Goal: Information Seeking & Learning: Learn about a topic

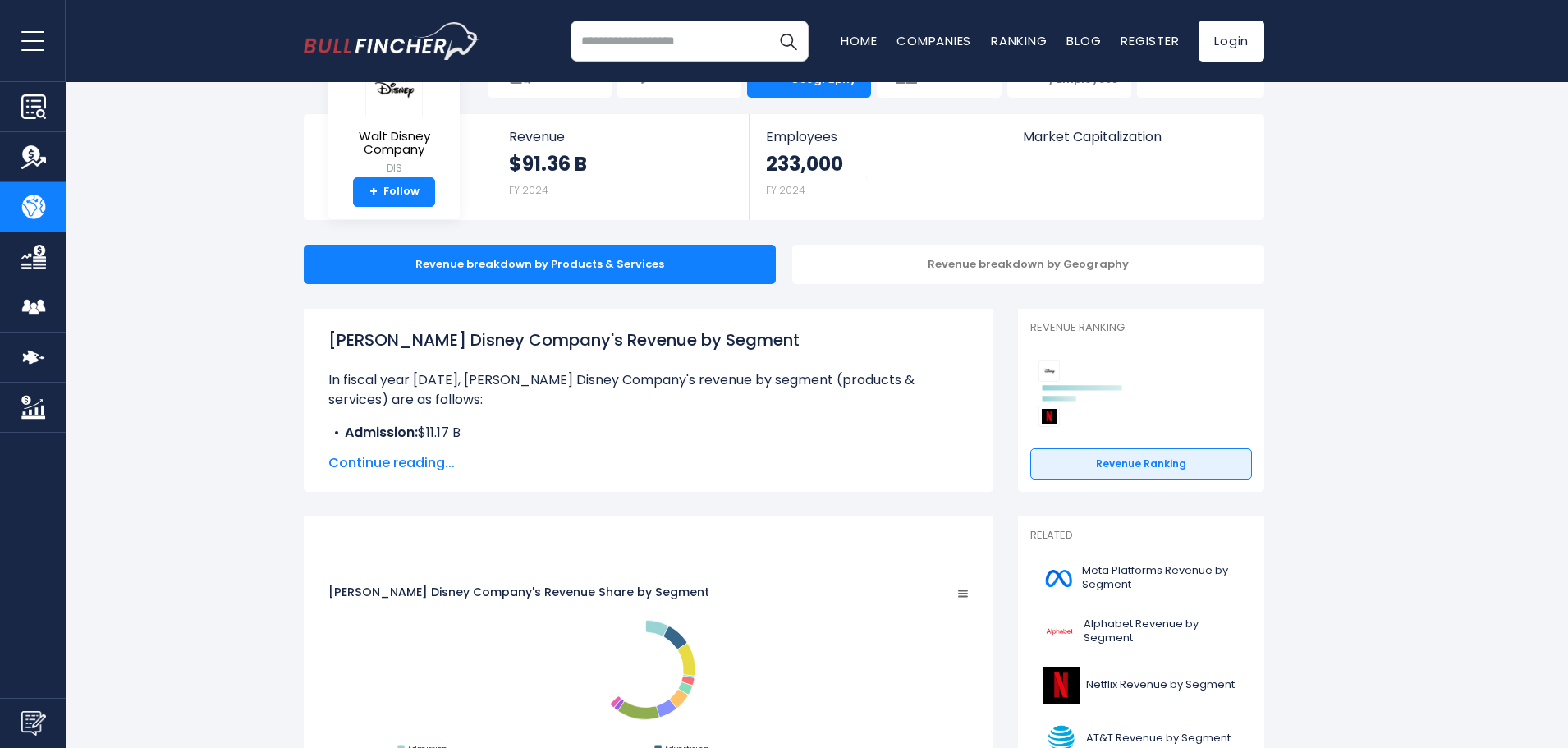
scroll to position [137, 0]
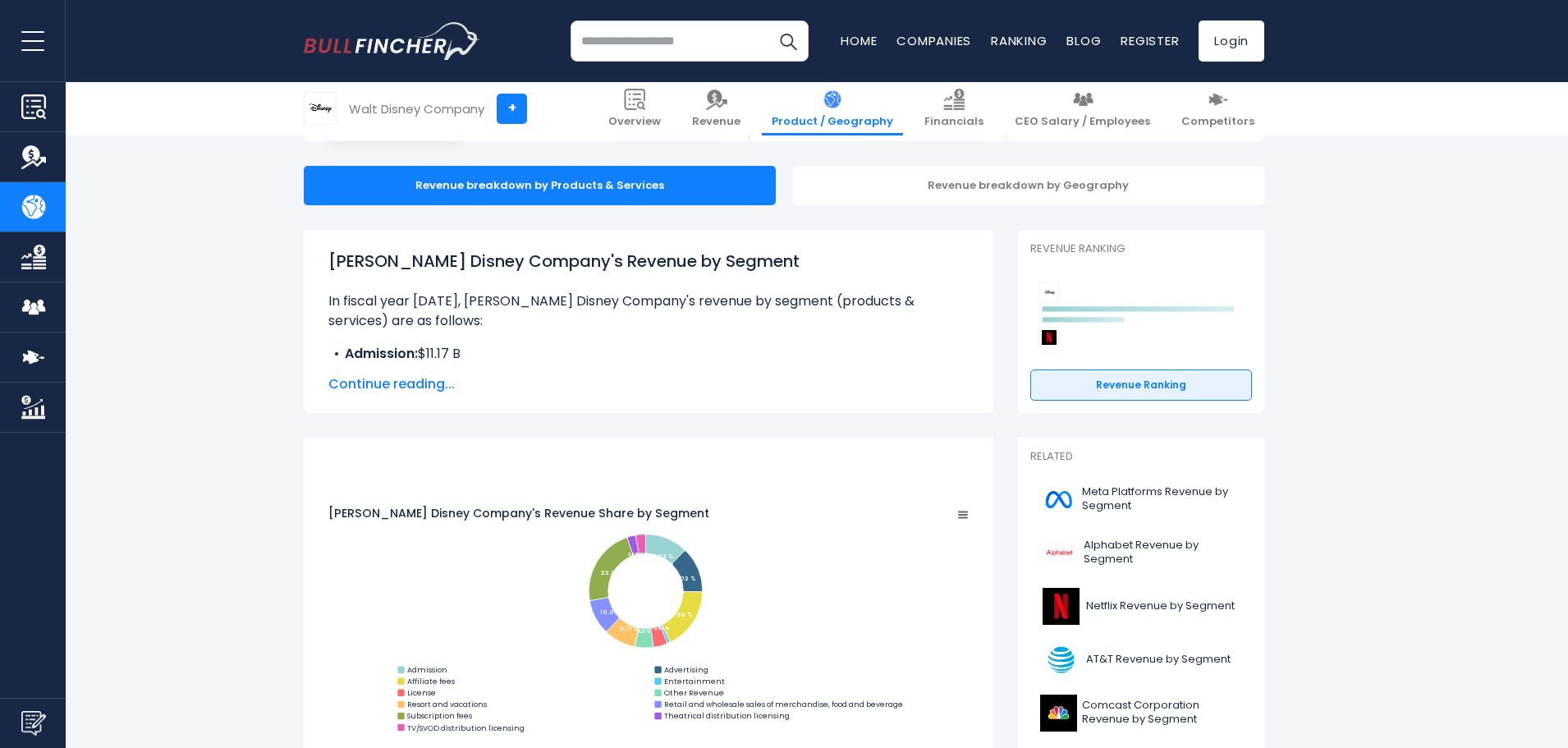
click at [441, 385] on span "Continue reading..." at bounding box center [648, 384] width 640 height 20
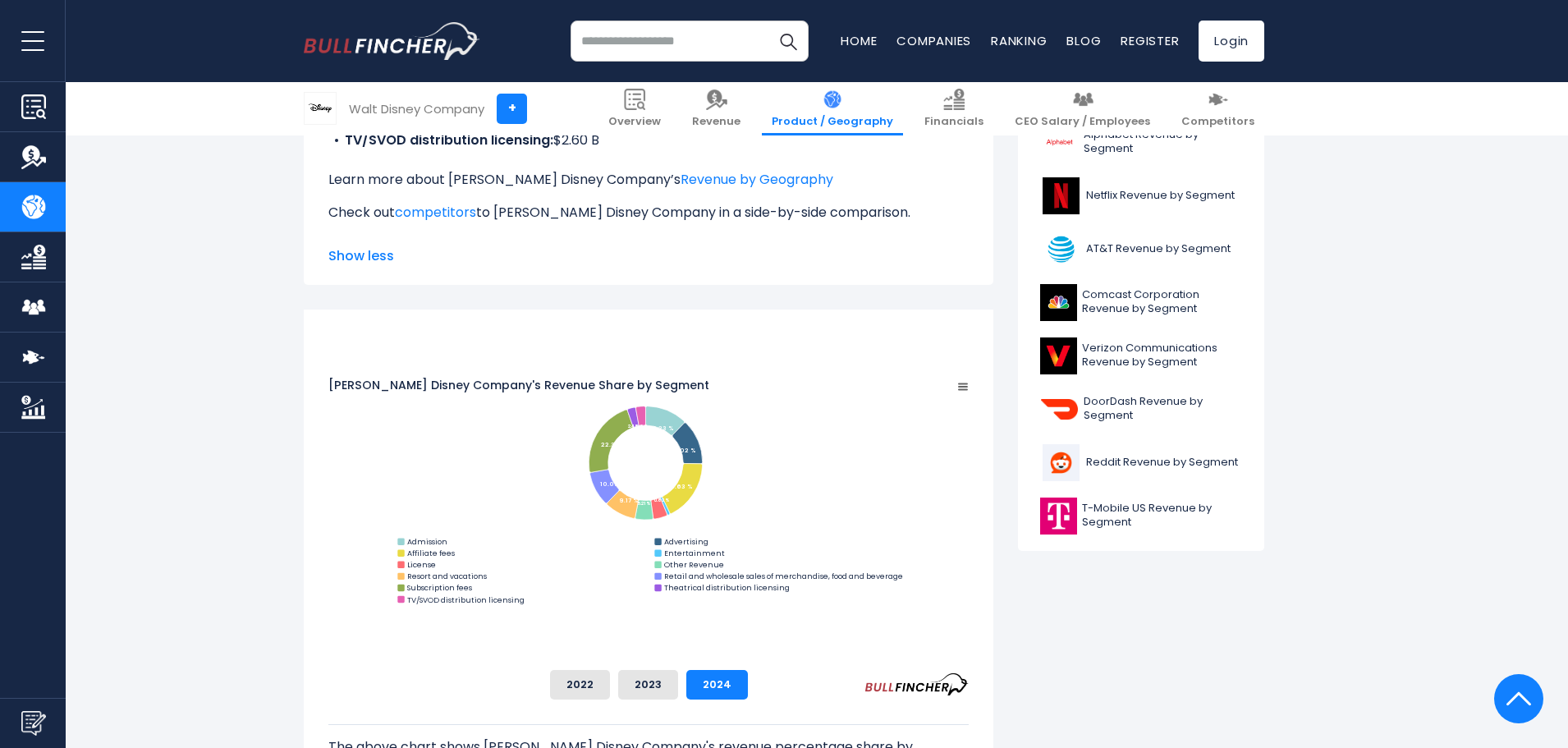
scroll to position [684, 0]
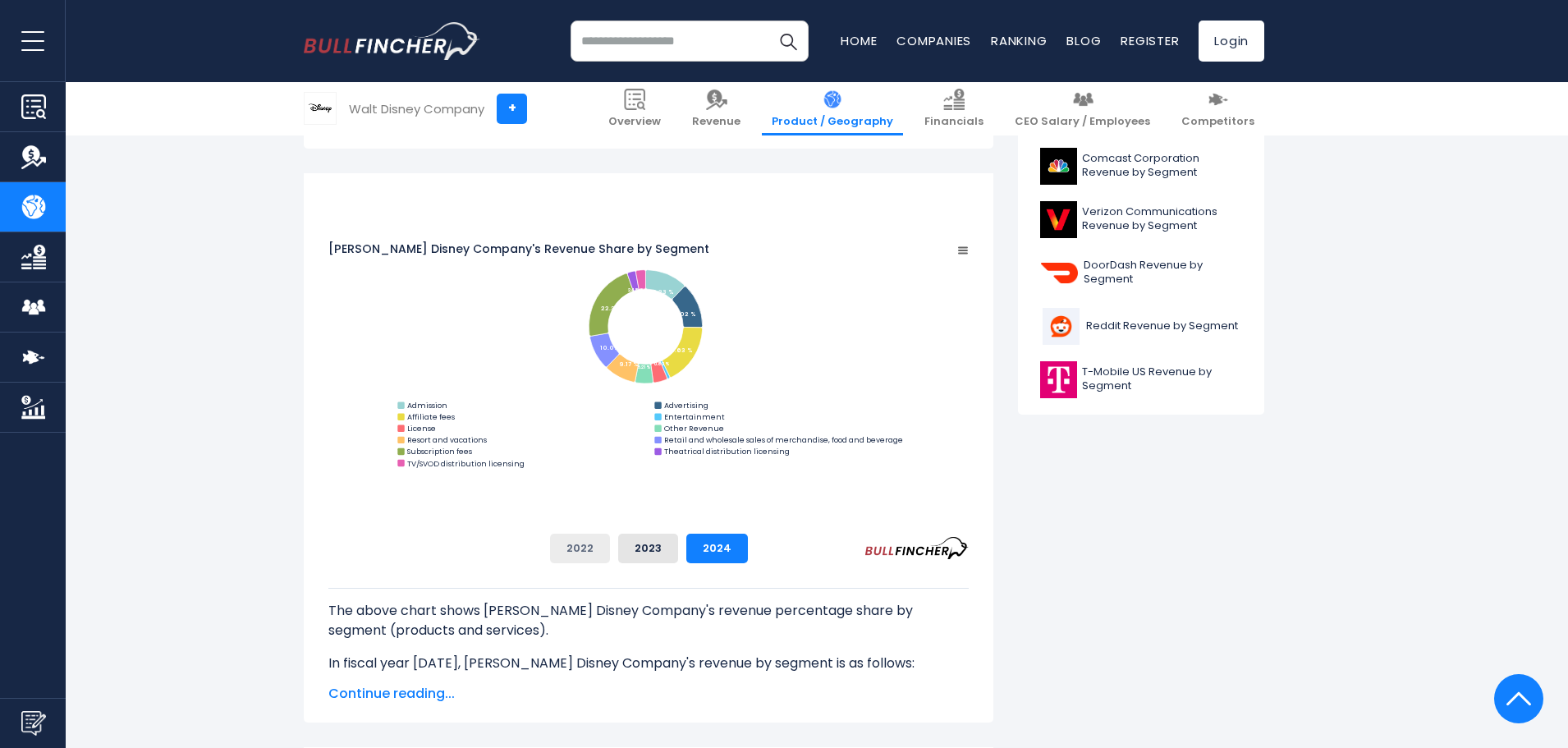
click at [610, 544] on button "2022" at bounding box center [580, 548] width 60 height 30
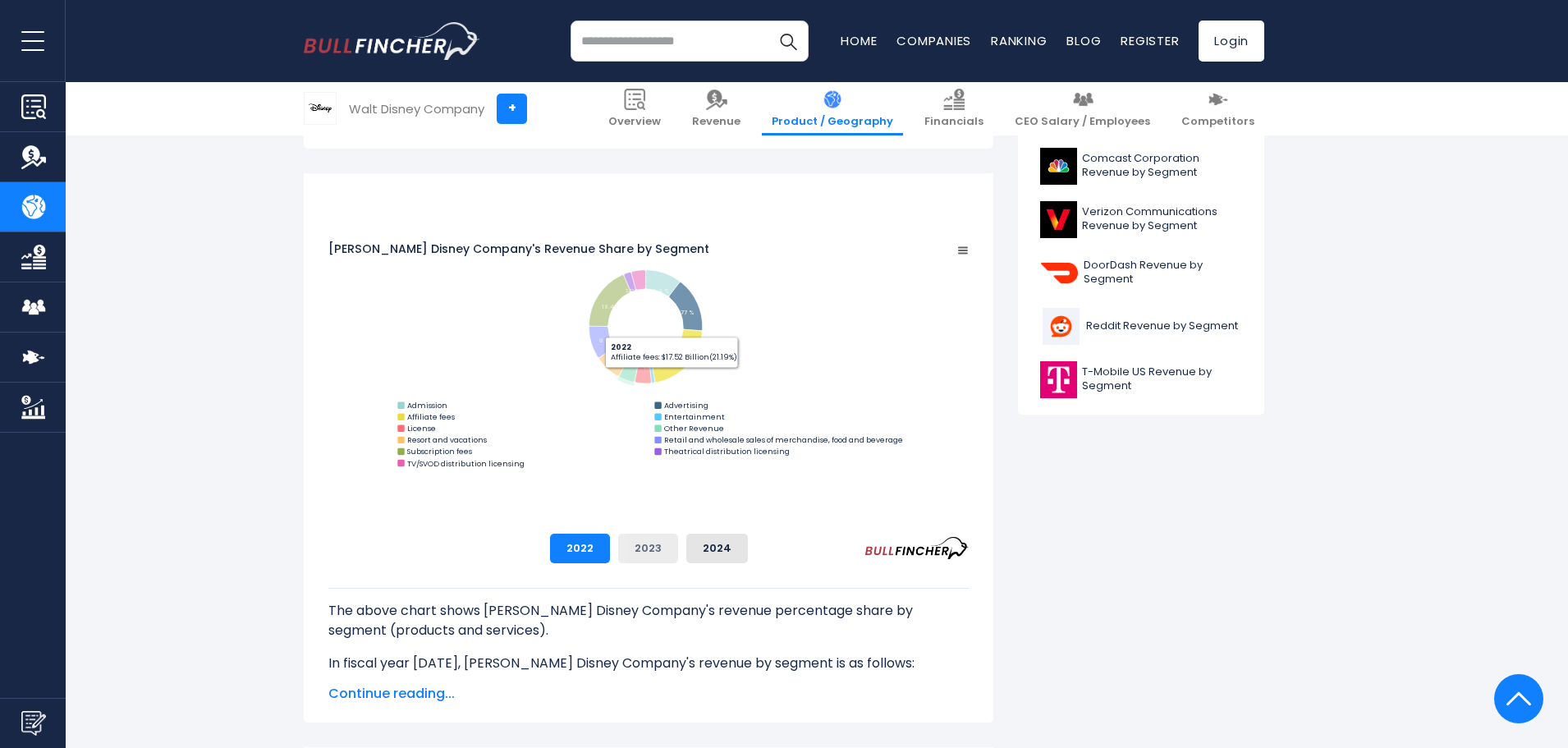
click at [678, 560] on button "2023" at bounding box center [648, 548] width 60 height 30
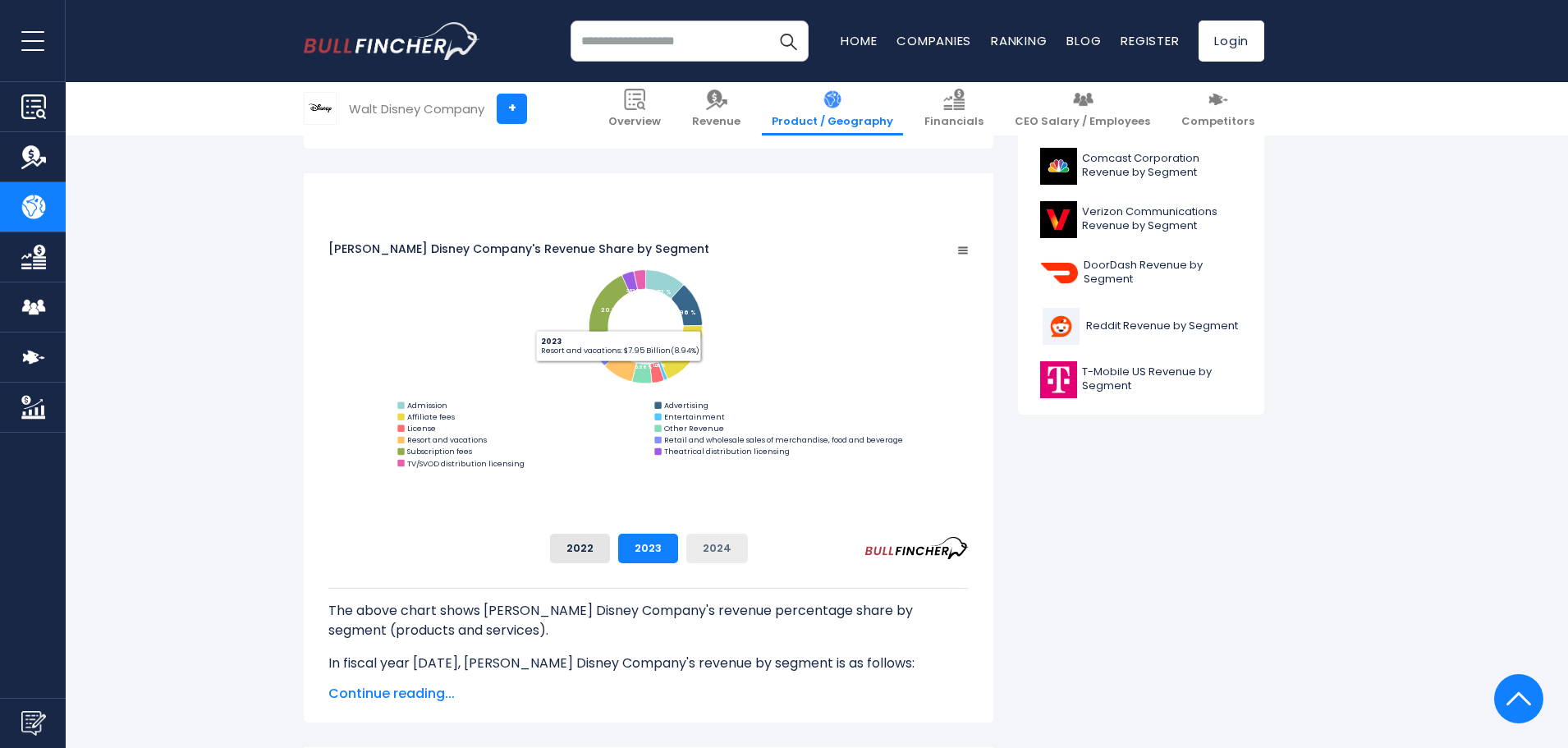
click at [748, 544] on button "2024" at bounding box center [717, 548] width 62 height 30
click at [678, 548] on button "2023" at bounding box center [648, 548] width 60 height 30
click at [734, 565] on div "The above chart shows [PERSON_NAME] Disney Company's revenue percentage share b…" at bounding box center [648, 618] width 640 height 110
click at [610, 559] on button "2022" at bounding box center [580, 548] width 60 height 30
click at [678, 562] on button "2023" at bounding box center [648, 548] width 60 height 30
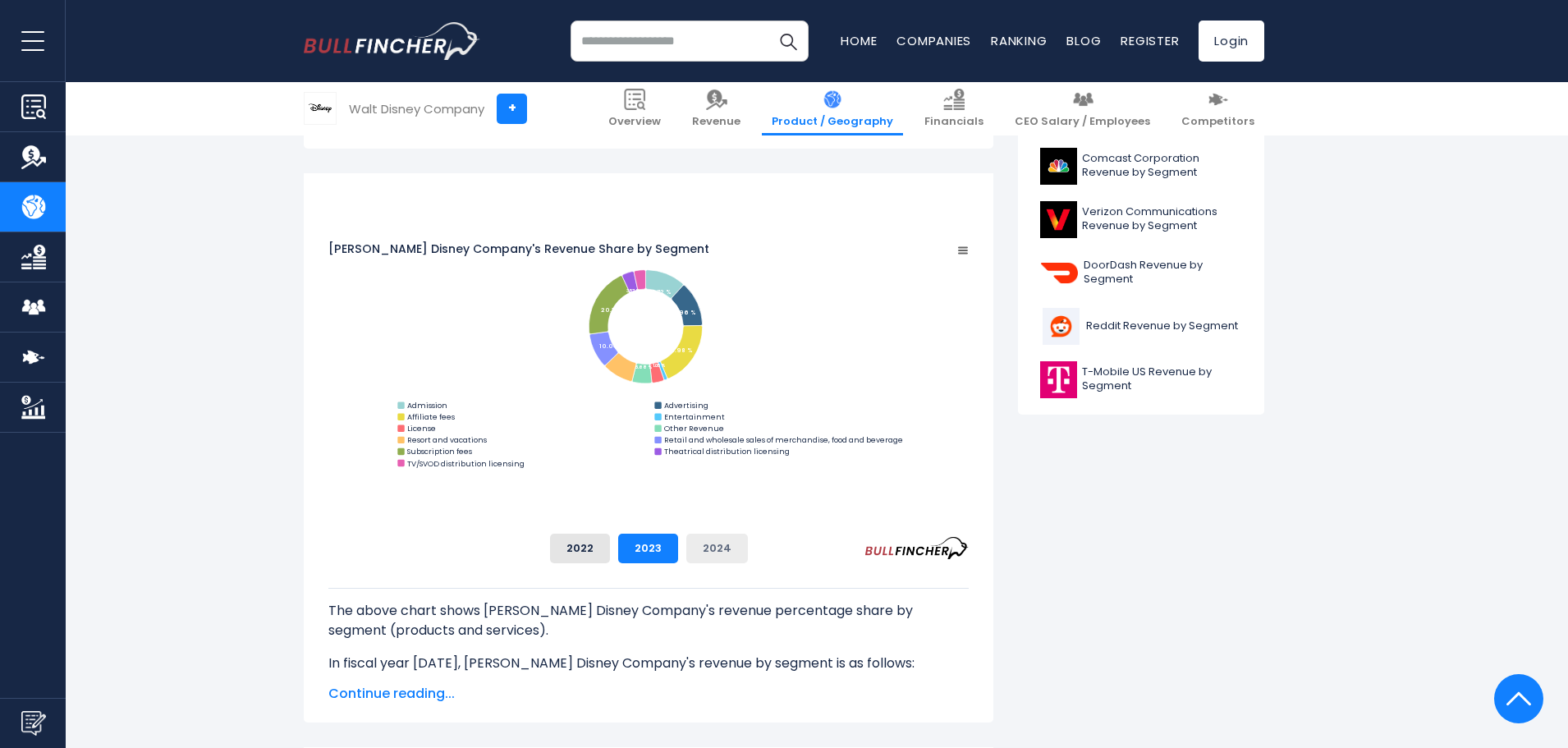
click at [748, 559] on button "2024" at bounding box center [717, 548] width 62 height 30
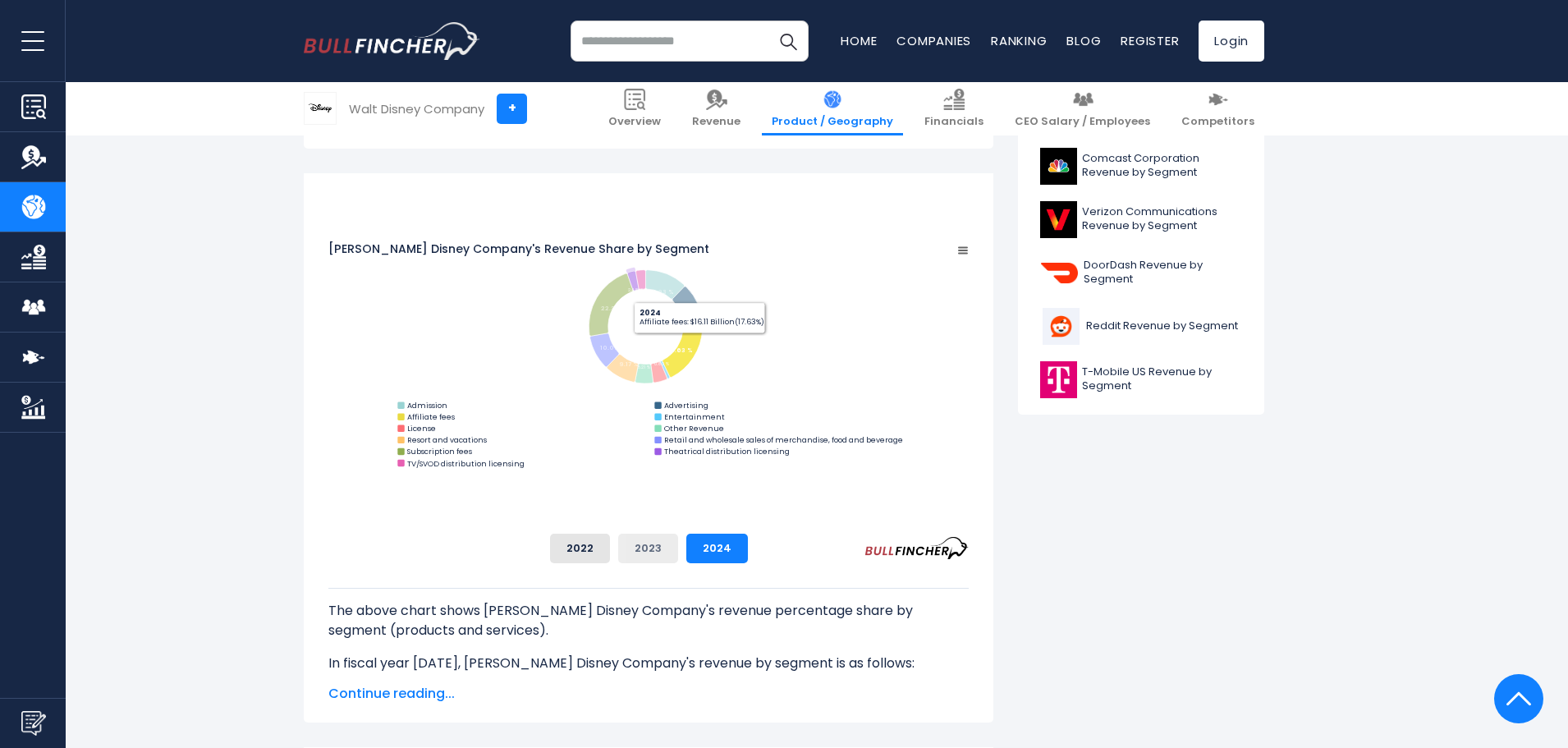
click at [678, 544] on button "2023" at bounding box center [648, 548] width 60 height 30
click at [748, 539] on button "2024" at bounding box center [717, 548] width 62 height 30
click at [678, 543] on button "2023" at bounding box center [648, 548] width 60 height 30
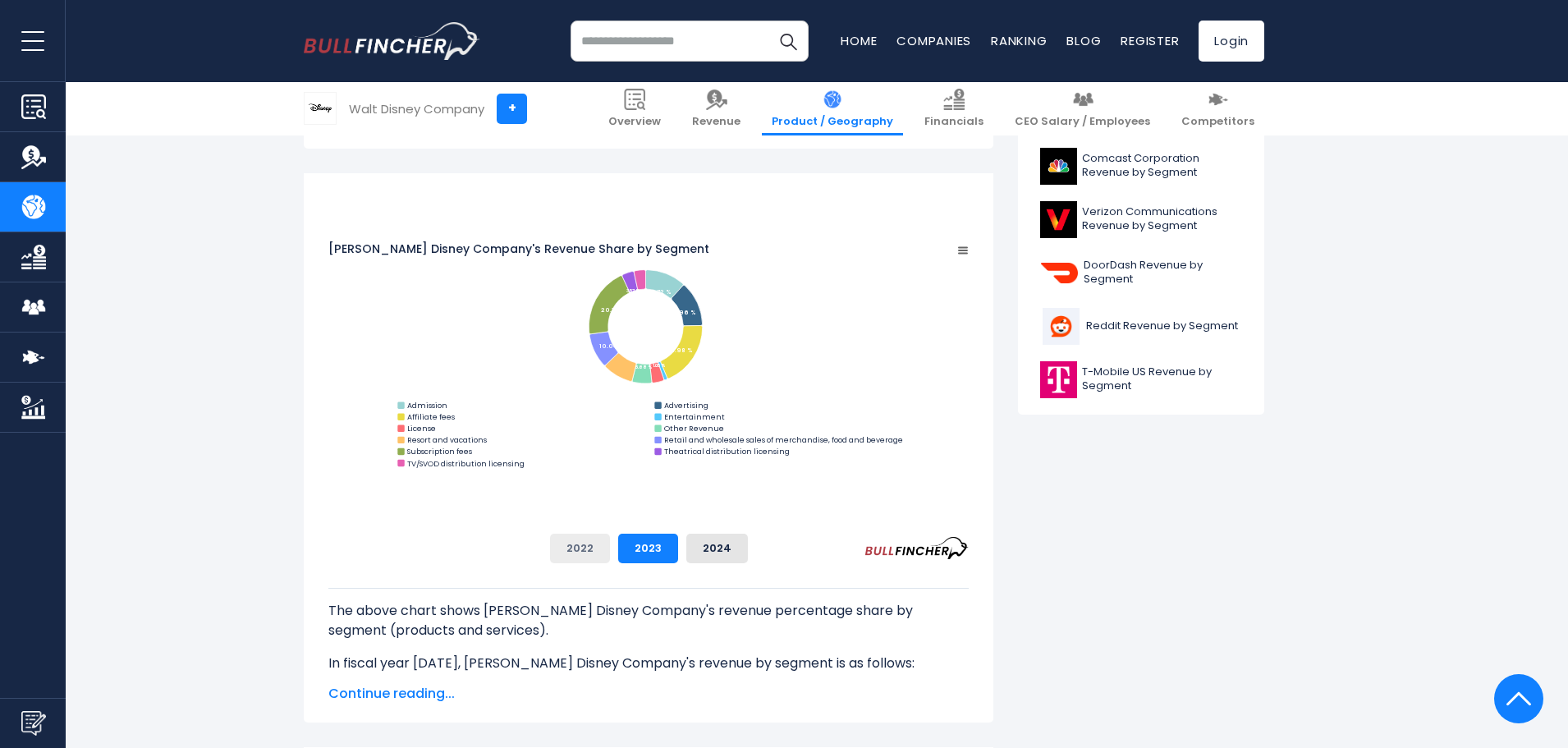
click at [610, 556] on button "2022" at bounding box center [580, 548] width 60 height 30
click at [678, 535] on button "2023" at bounding box center [648, 548] width 60 height 30
click at [748, 545] on button "2024" at bounding box center [717, 548] width 62 height 30
click at [678, 551] on button "2023" at bounding box center [648, 548] width 60 height 30
click at [725, 533] on div "[PERSON_NAME] Disney Company's Revenue Share by Segment Created with Highcharts…" at bounding box center [648, 377] width 640 height 371
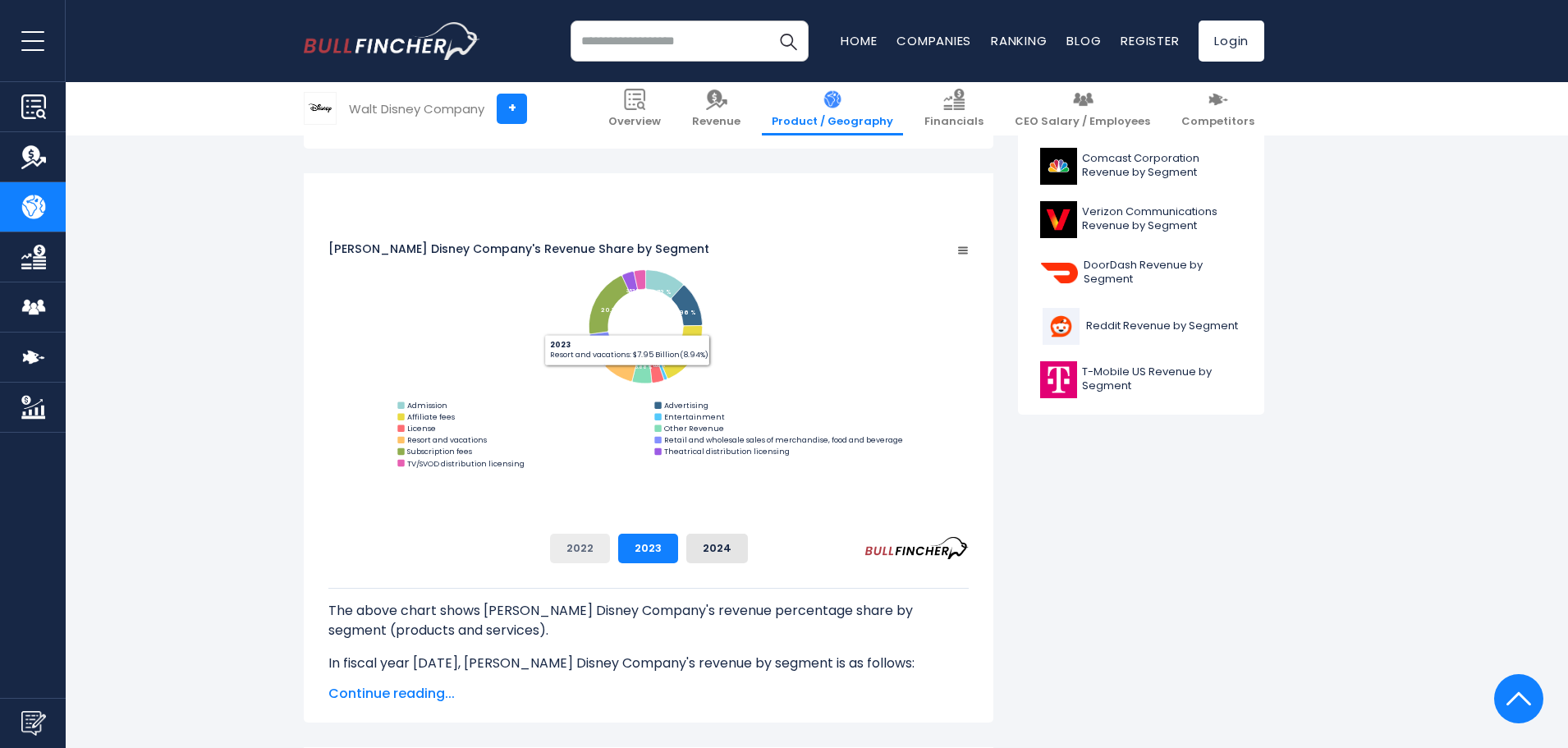
click at [610, 541] on button "2022" at bounding box center [580, 548] width 60 height 30
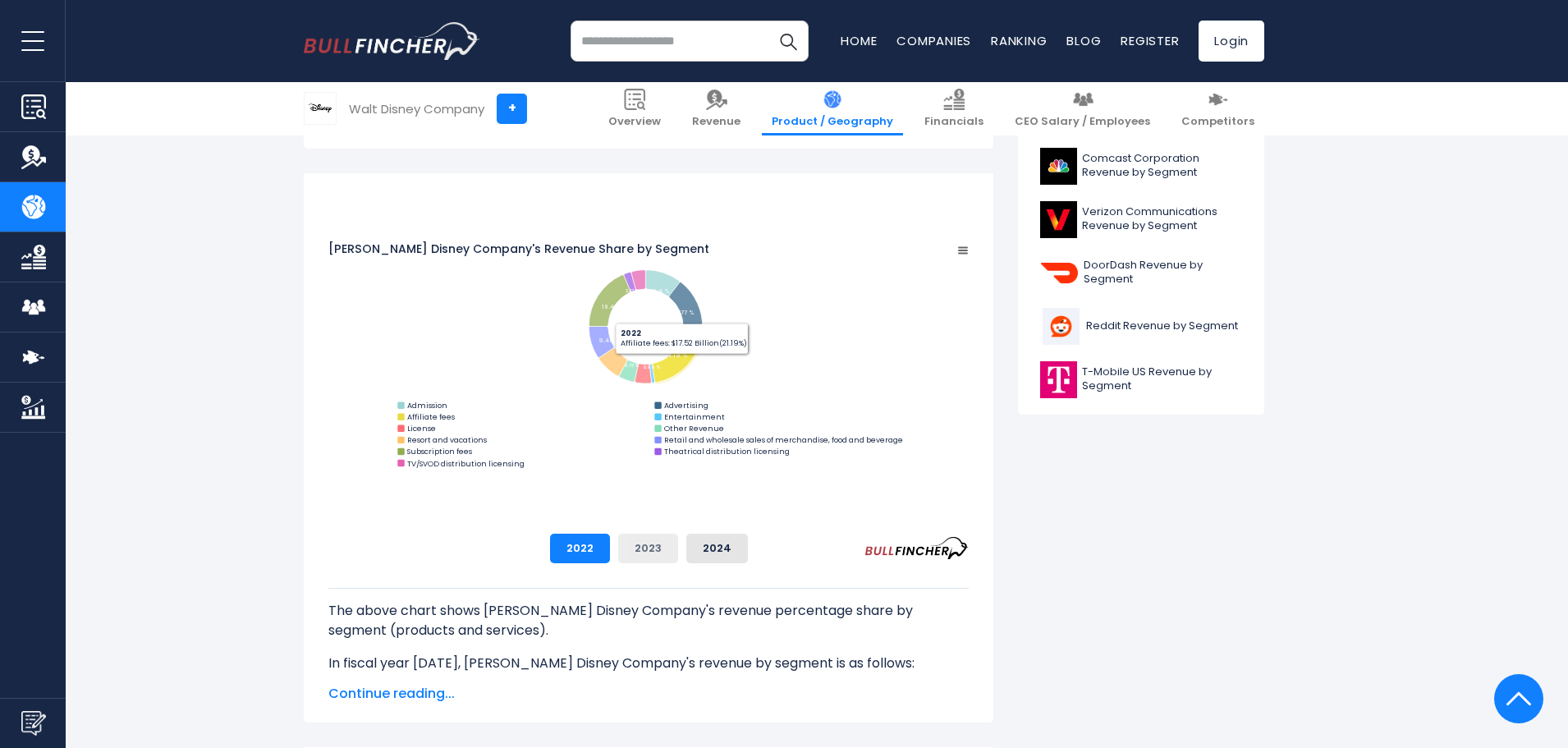
click at [678, 548] on button "2023" at bounding box center [648, 548] width 60 height 30
click at [748, 552] on button "2024" at bounding box center [717, 548] width 62 height 30
drag, startPoint x: 788, startPoint y: 580, endPoint x: 788, endPoint y: 563, distance: 17.0
click at [788, 579] on div "The above chart shows [PERSON_NAME] Disney Company's revenue percentage share b…" at bounding box center [648, 618] width 640 height 110
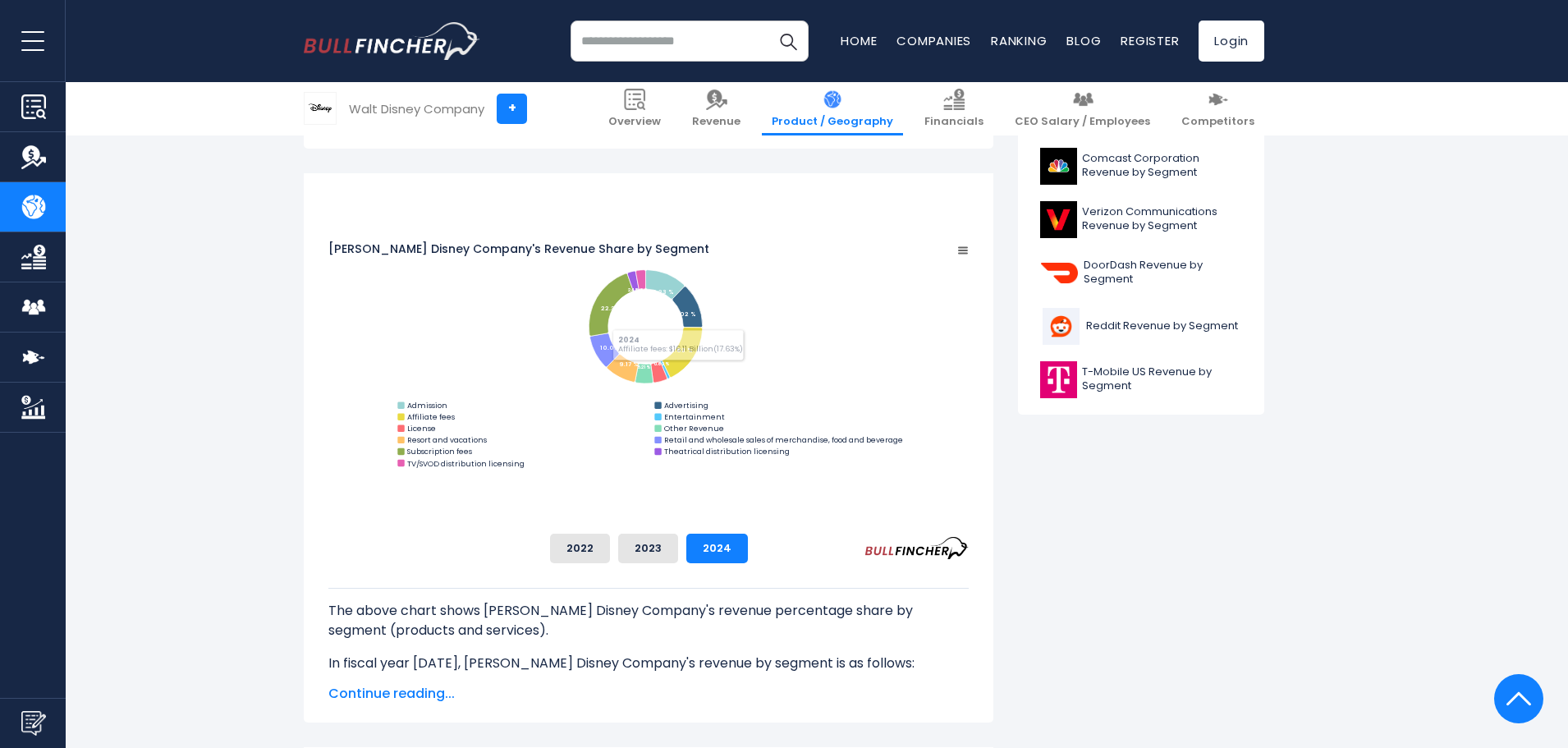
click at [788, 563] on div "The above chart shows [PERSON_NAME] Disney Company's revenue percentage share b…" at bounding box center [648, 618] width 640 height 110
click at [788, 556] on div "[PERSON_NAME] Disney Company's Revenue Share by Segment Created with Highcharts…" at bounding box center [648, 448] width 690 height 550
click at [678, 556] on button "2023" at bounding box center [648, 548] width 60 height 30
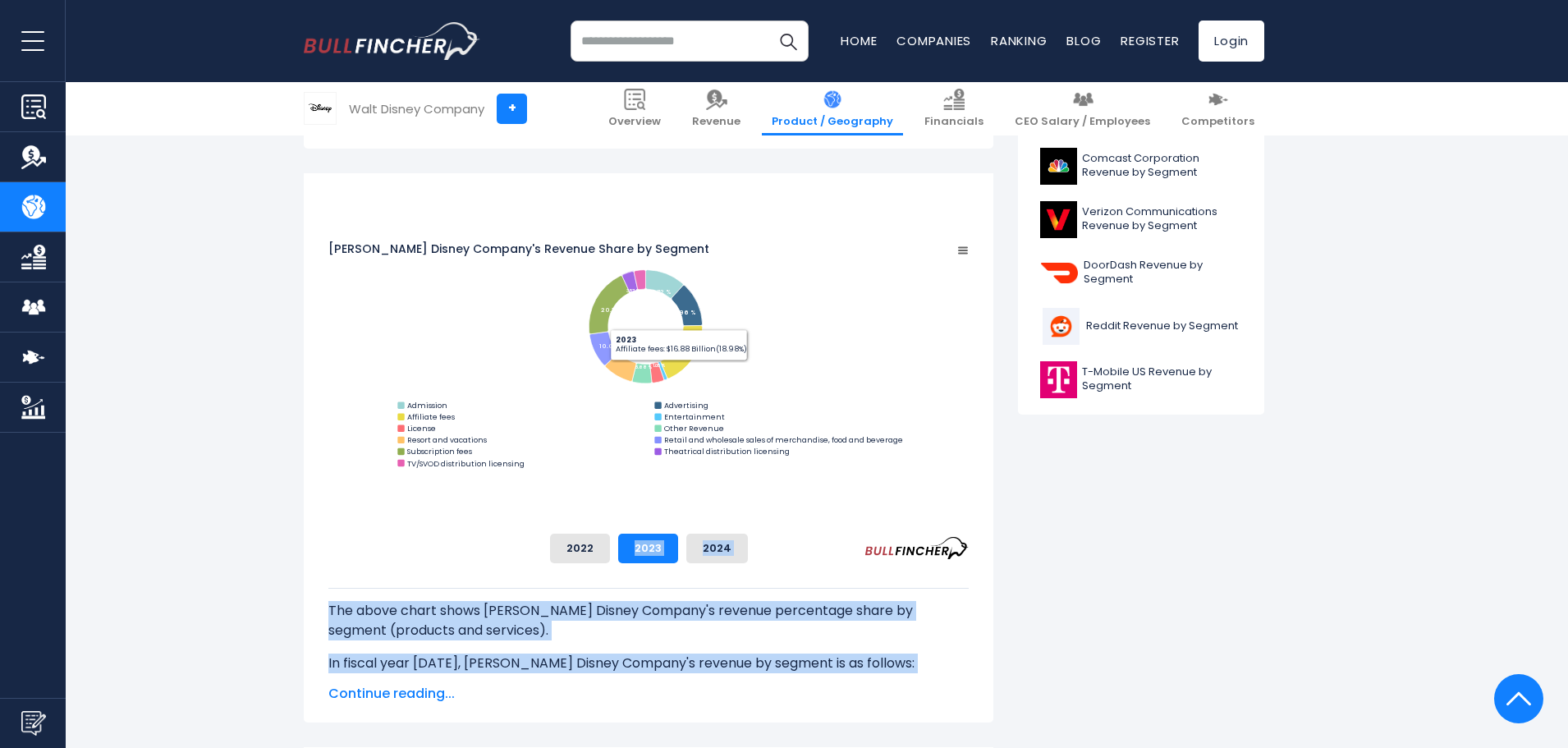
click at [748, 549] on div "2022 2023 2024" at bounding box center [648, 548] width 640 height 30
click at [610, 552] on button "2022" at bounding box center [580, 548] width 60 height 30
click at [678, 552] on button "2023" at bounding box center [648, 548] width 60 height 30
click at [748, 548] on button "2024" at bounding box center [717, 548] width 62 height 30
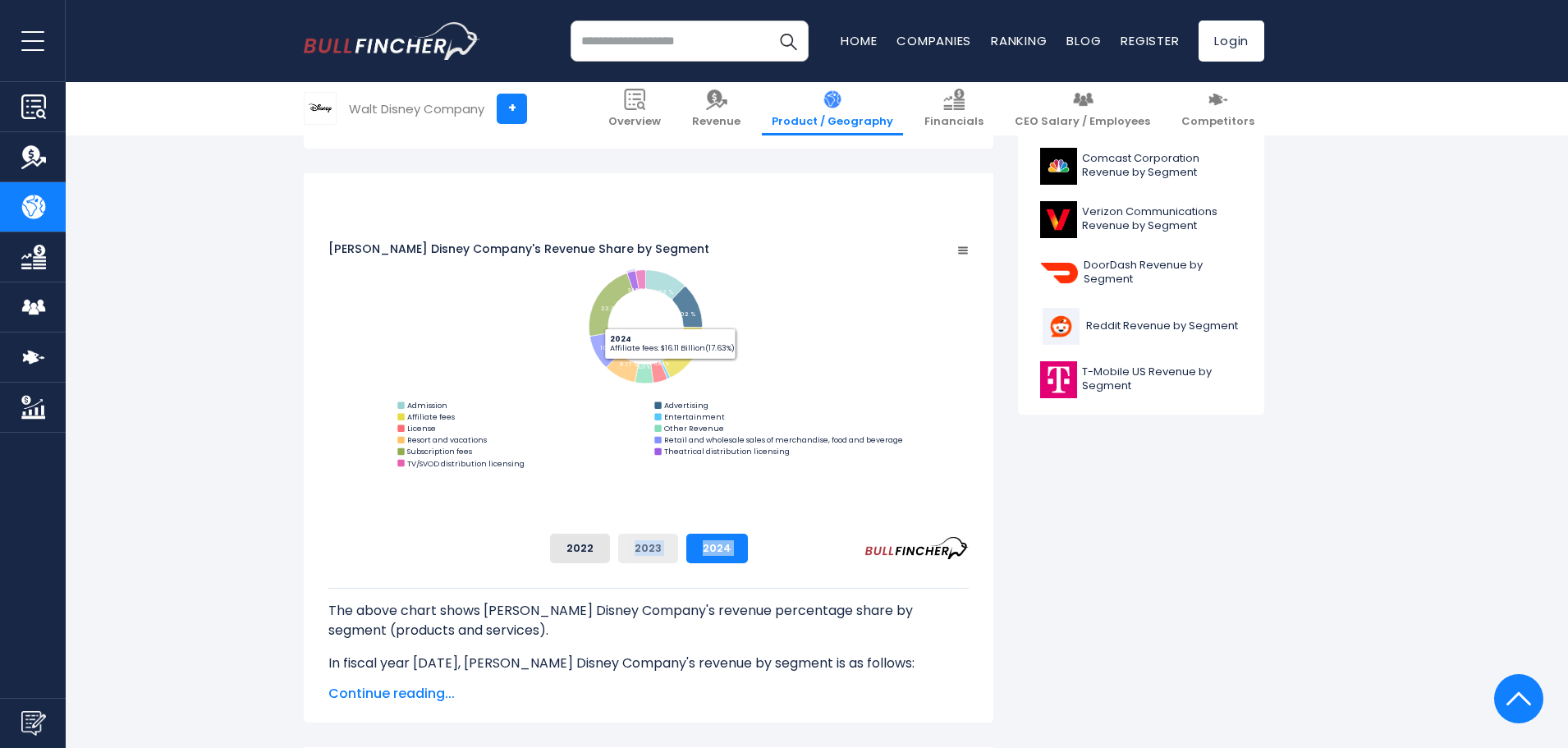
click at [678, 563] on button "2023" at bounding box center [648, 548] width 60 height 30
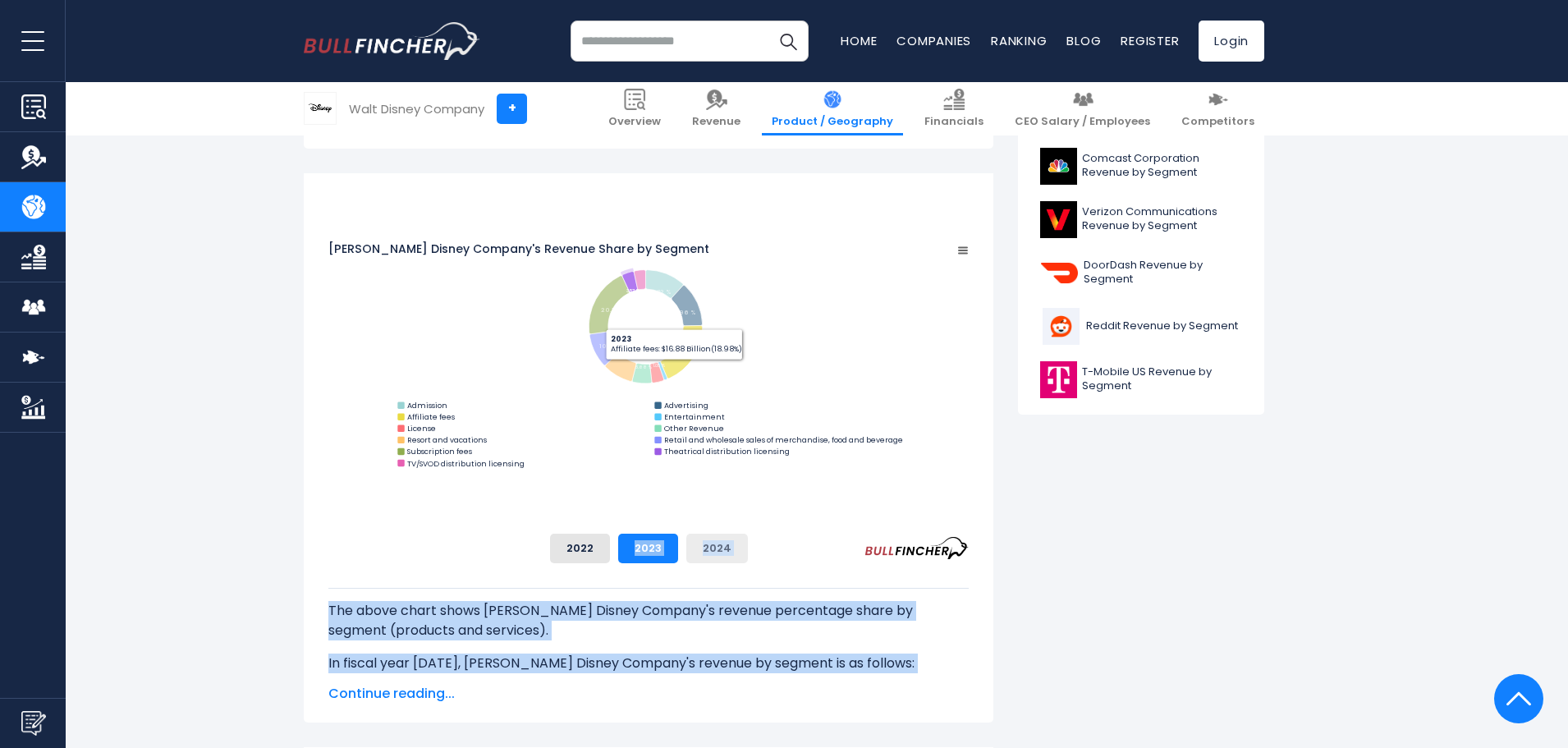
click at [748, 535] on button "2024" at bounding box center [717, 548] width 62 height 30
